Goal: Transaction & Acquisition: Register for event/course

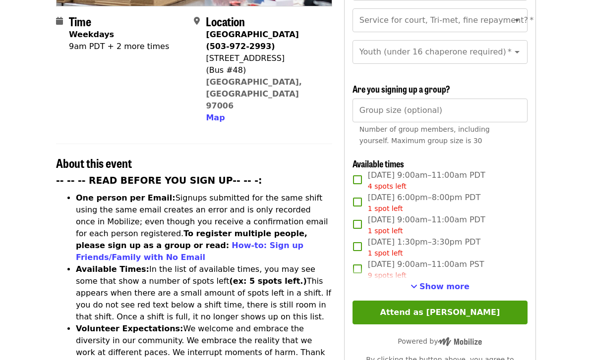
scroll to position [234, 0]
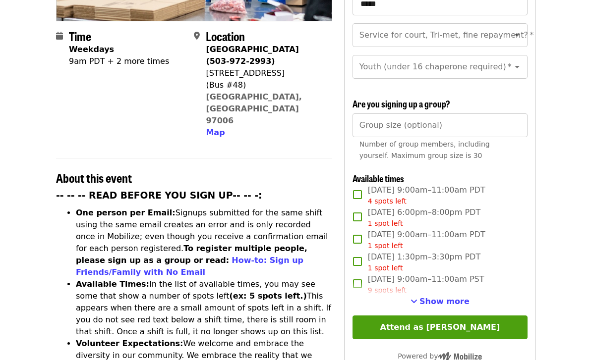
click at [445, 297] on span "Show more" at bounding box center [444, 301] width 50 height 9
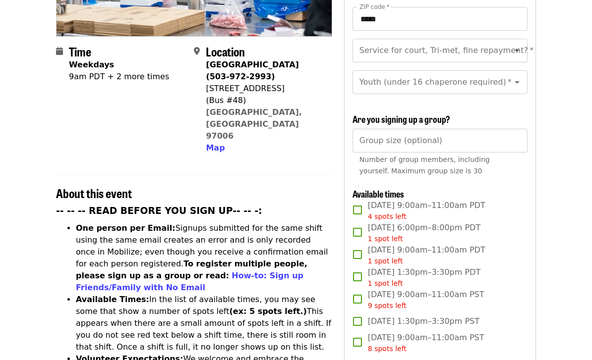
scroll to position [219, 0]
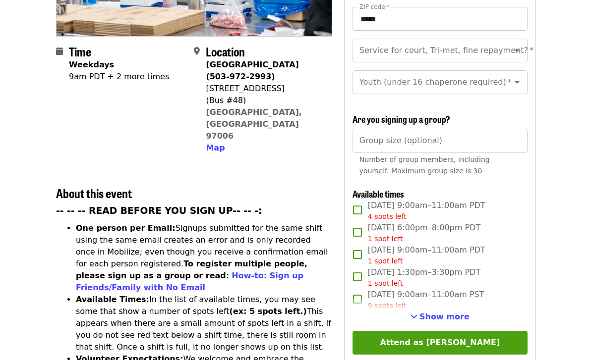
scroll to position [219, 0]
click at [453, 312] on span "Show more" at bounding box center [444, 316] width 50 height 9
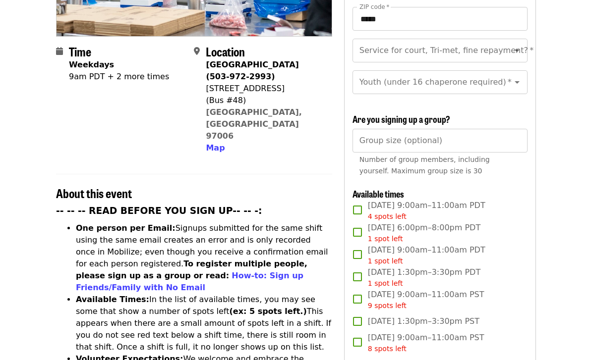
click at [513, 45] on icon "Open" at bounding box center [517, 51] width 12 height 12
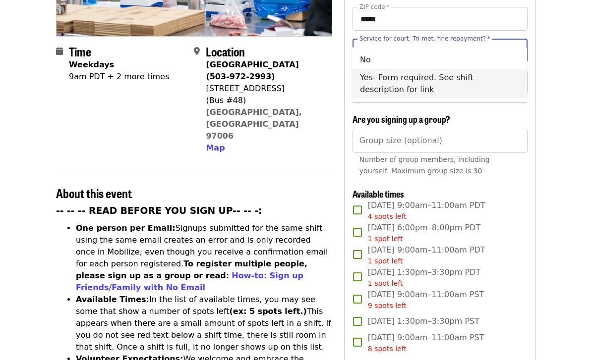
click at [404, 81] on li "Yes- Form required. See shift description for link" at bounding box center [439, 84] width 175 height 30
type input "**********"
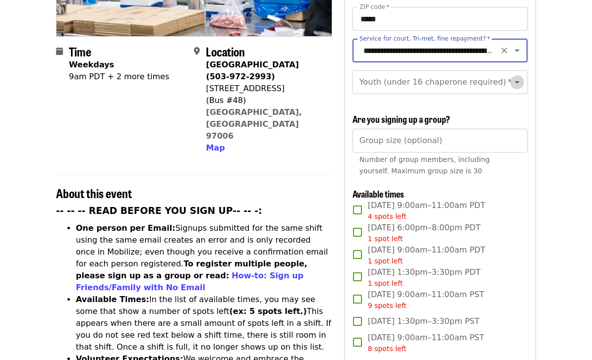
click at [518, 76] on icon "Open" at bounding box center [517, 82] width 12 height 12
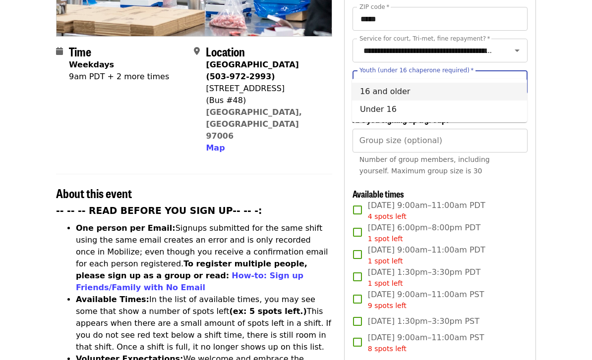
click at [408, 91] on li "16 and older" at bounding box center [439, 92] width 175 height 18
type input "**********"
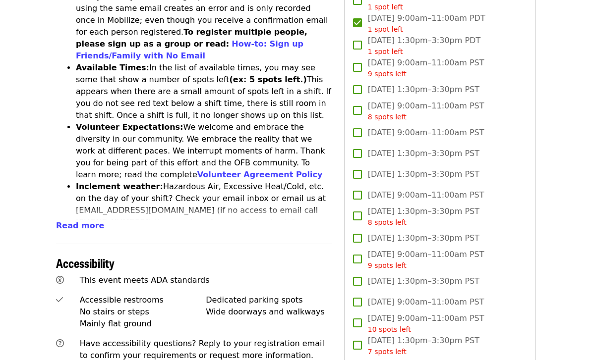
scroll to position [526, 0]
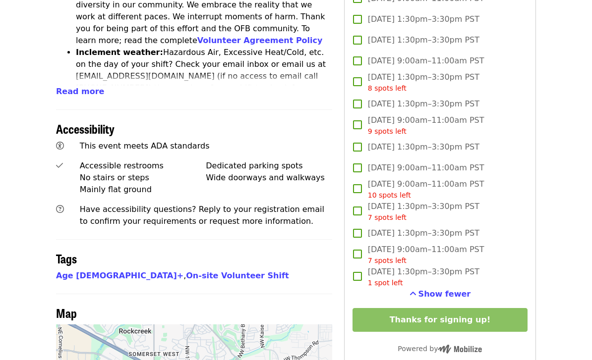
scroll to position [616, 0]
